Goal: Entertainment & Leisure: Consume media (video, audio)

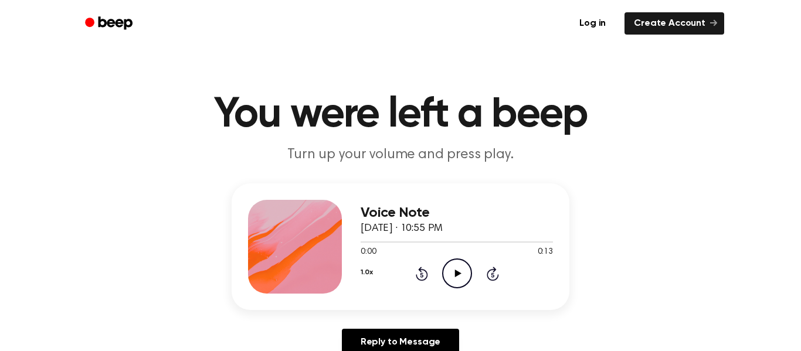
click at [457, 272] on icon at bounding box center [458, 274] width 6 height 8
click at [454, 274] on icon "Play Audio" at bounding box center [457, 274] width 30 height 30
click at [460, 270] on icon "Play Audio" at bounding box center [457, 274] width 30 height 30
click at [455, 274] on icon at bounding box center [458, 274] width 6 height 8
click at [449, 270] on icon "Play Audio" at bounding box center [457, 274] width 30 height 30
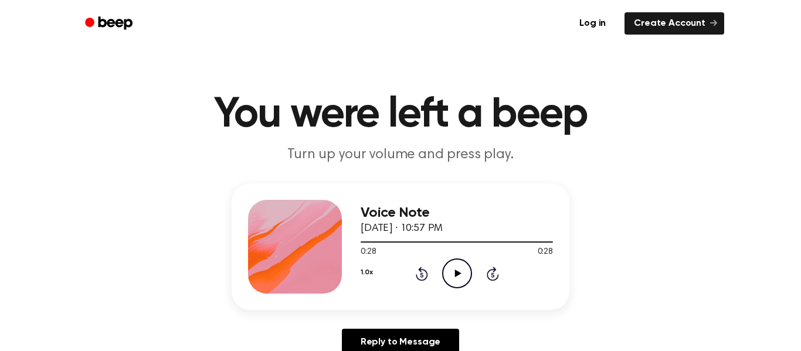
click at [455, 279] on icon "Play Audio" at bounding box center [457, 274] width 30 height 30
